Goal: Task Accomplishment & Management: Complete application form

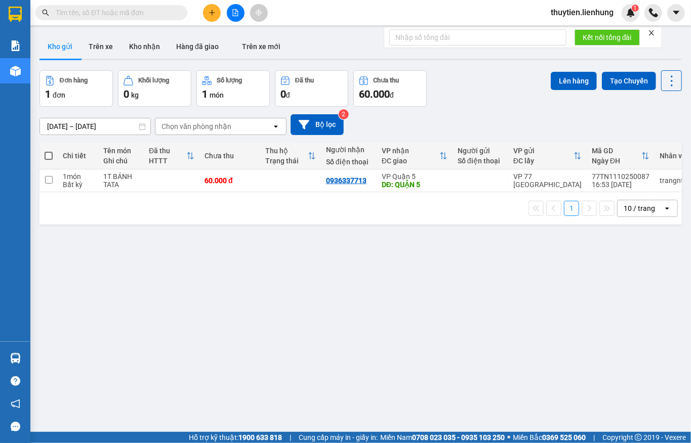
click at [229, 13] on button at bounding box center [236, 13] width 18 height 18
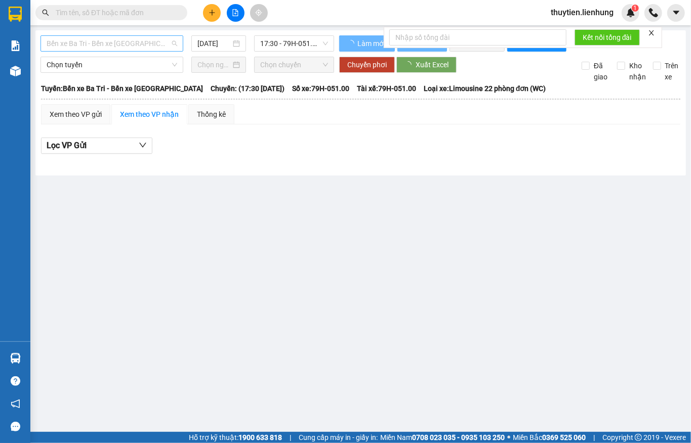
click at [105, 41] on span "Bến xe Ba Tri - Bến xe [GEOGRAPHIC_DATA]" at bounding box center [112, 43] width 131 height 15
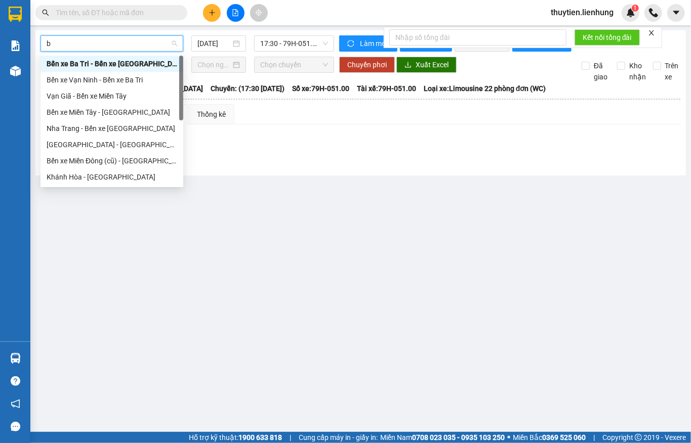
type input "be"
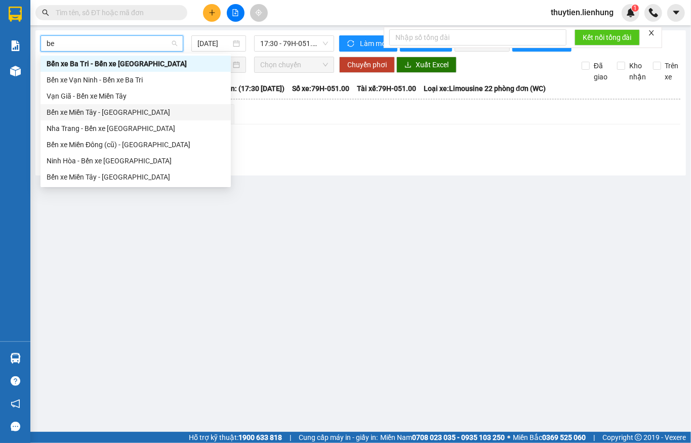
click at [98, 111] on div "Bến xe Miền Tây - [GEOGRAPHIC_DATA]" at bounding box center [136, 112] width 178 height 11
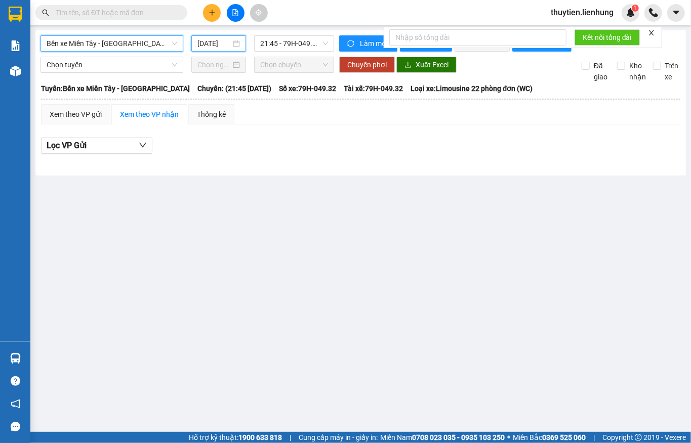
click at [220, 38] on input "[DATE]" at bounding box center [213, 43] width 33 height 11
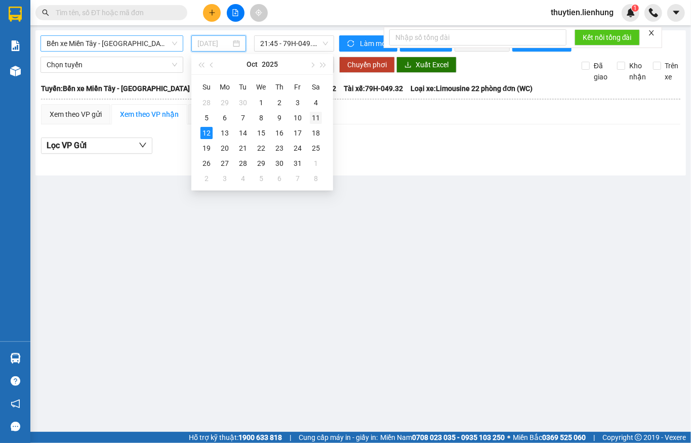
click at [316, 119] on div "11" at bounding box center [316, 118] width 12 height 12
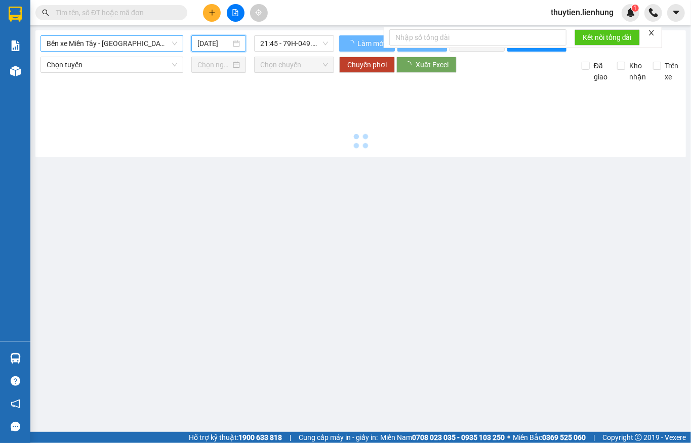
type input "[DATE]"
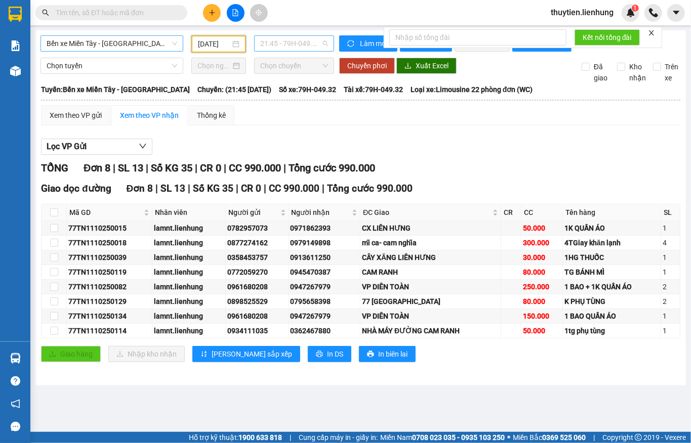
click at [292, 45] on span "21:45 - 79H-049.32" at bounding box center [294, 43] width 68 height 15
click at [552, 398] on main "Bến xe [GEOGRAPHIC_DATA] - [GEOGRAPHIC_DATA] [DATE] 21:45 - 79H-049.32 Làm mới …" at bounding box center [345, 216] width 691 height 432
click at [77, 8] on input "text" at bounding box center [115, 12] width 119 height 11
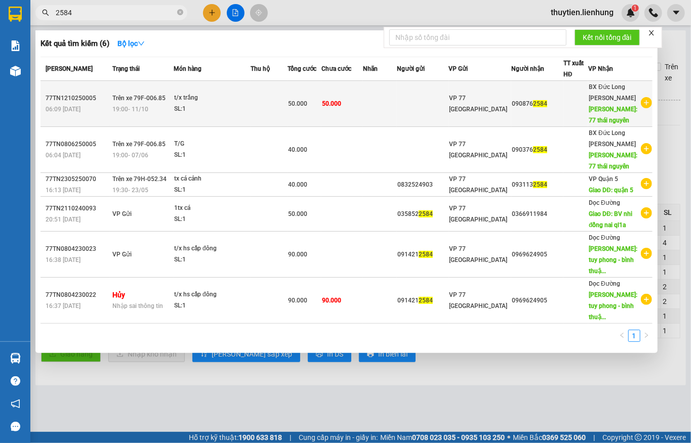
type input "2584"
click at [148, 85] on td "Trên xe 79F-006.85 19:00 [DATE]" at bounding box center [142, 104] width 64 height 46
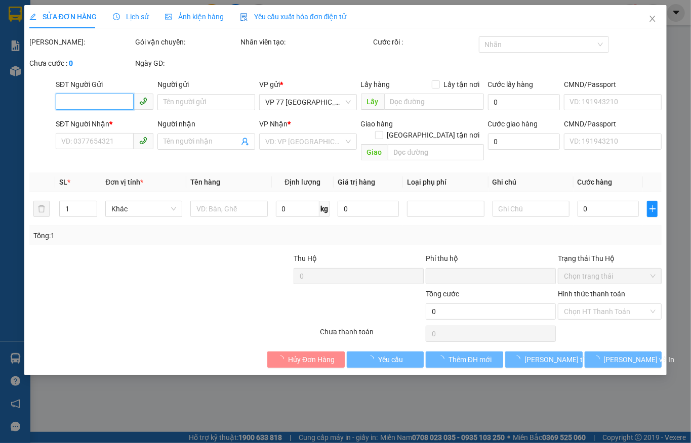
type input "0908762584"
type input "77 [GEOGRAPHIC_DATA]"
type input "0"
type input "50.000"
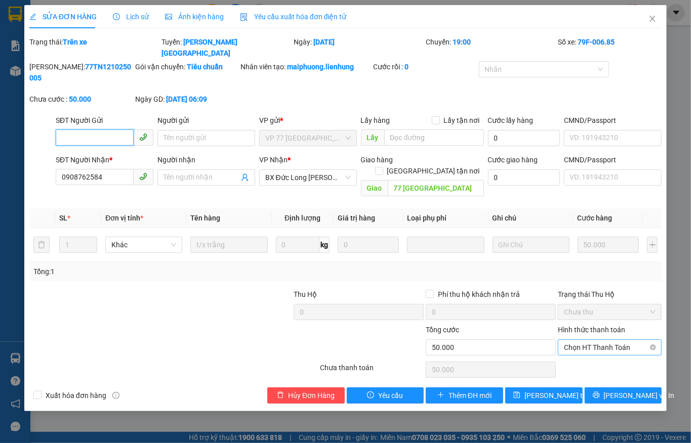
click at [608, 340] on span "Chọn HT Thanh Toán" at bounding box center [610, 347] width 92 height 15
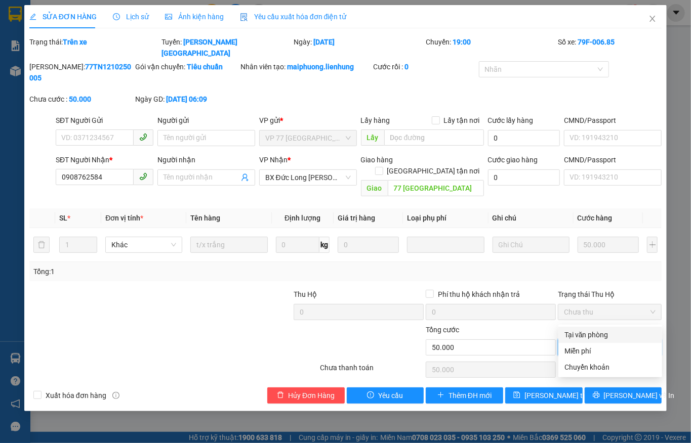
click at [604, 330] on div "Tại văn phòng" at bounding box center [610, 334] width 92 height 11
type input "0"
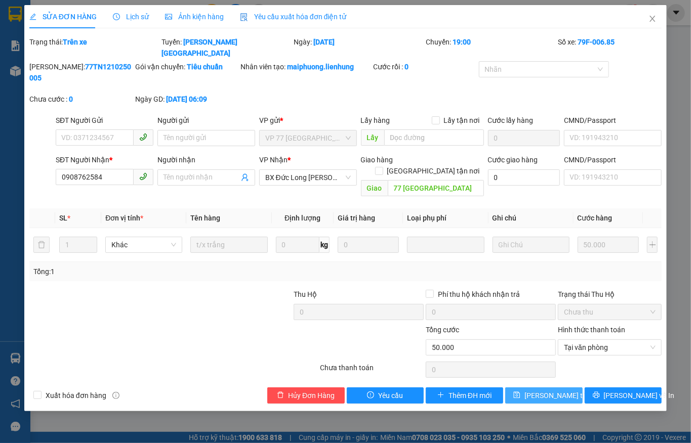
click at [553, 390] on span "[PERSON_NAME] thay đổi" at bounding box center [564, 395] width 81 height 11
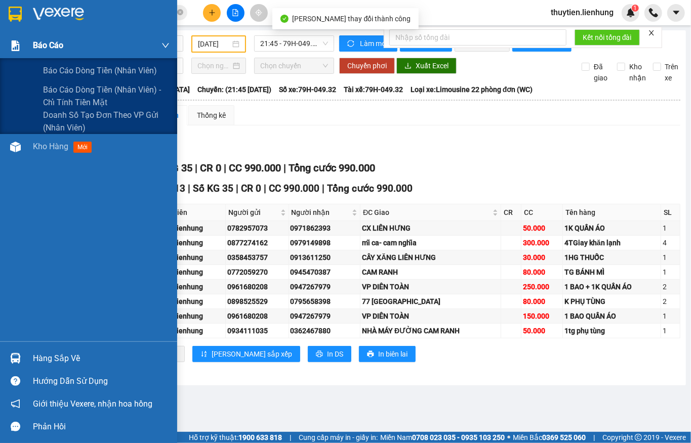
click at [2, 37] on div "Báo cáo" at bounding box center [88, 45] width 177 height 25
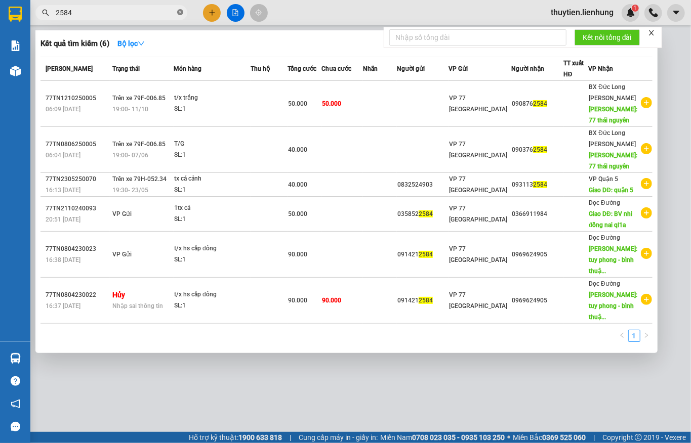
click at [177, 9] on icon "close-circle" at bounding box center [180, 12] width 6 height 6
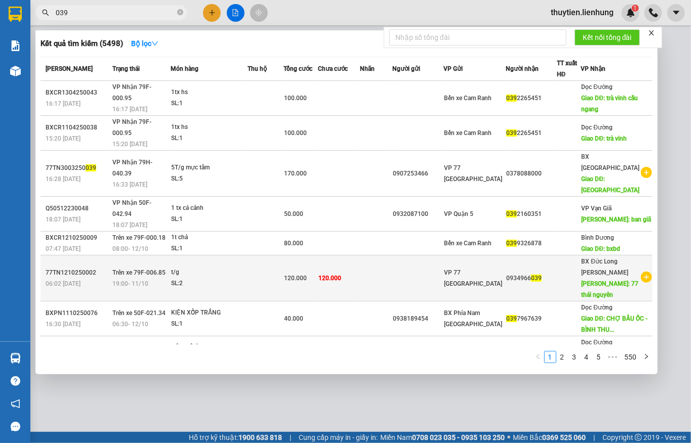
type input "039"
click at [383, 256] on td at bounding box center [376, 279] width 32 height 46
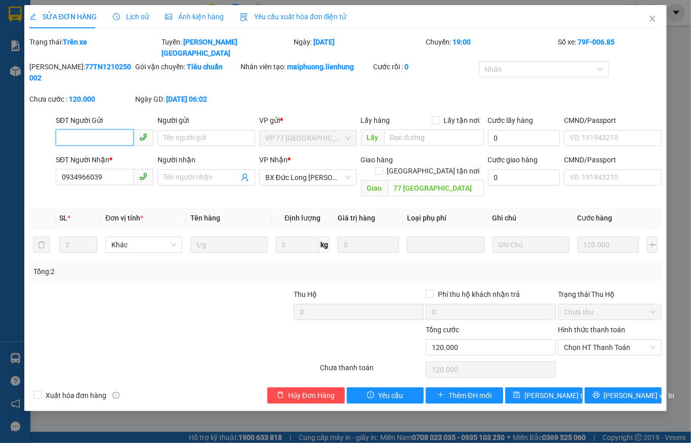
type input "0934966039"
type input "77 [GEOGRAPHIC_DATA]"
type input "0"
type input "120.000"
click at [636, 340] on span "Chọn HT Thanh Toán" at bounding box center [610, 347] width 92 height 15
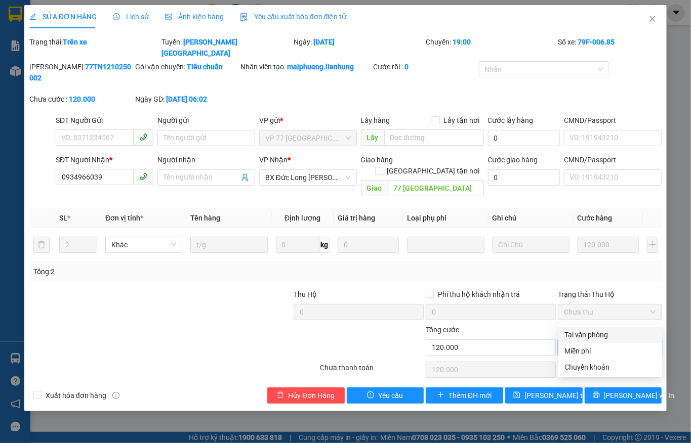
click at [614, 332] on div "Tại văn phòng" at bounding box center [610, 334] width 92 height 11
type input "0"
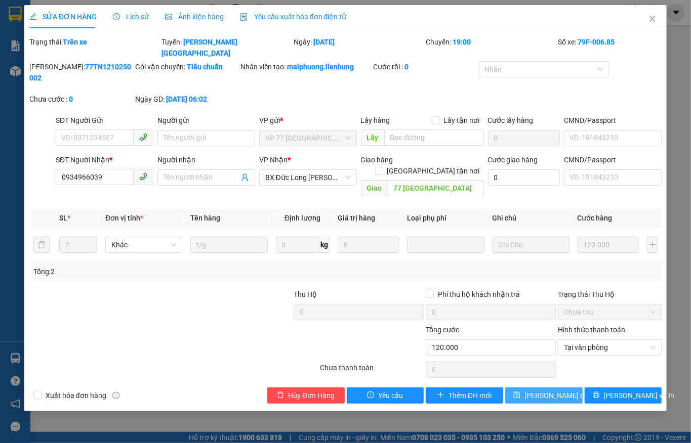
click at [520, 392] on icon "save" at bounding box center [516, 395] width 7 height 7
